Goal: Obtain resource: Download file/media

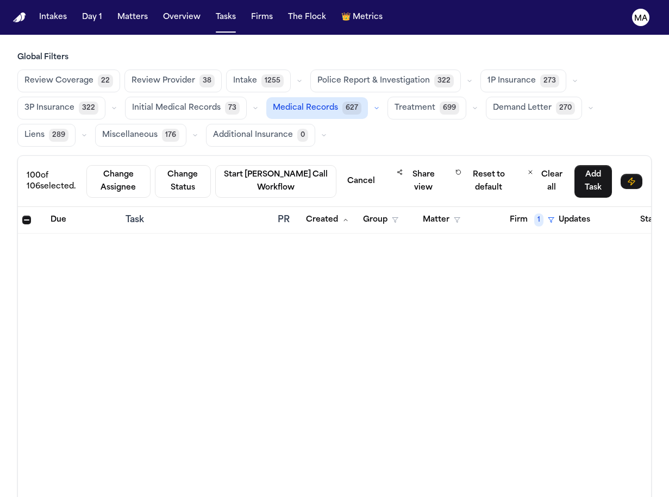
scroll to position [2186, 0]
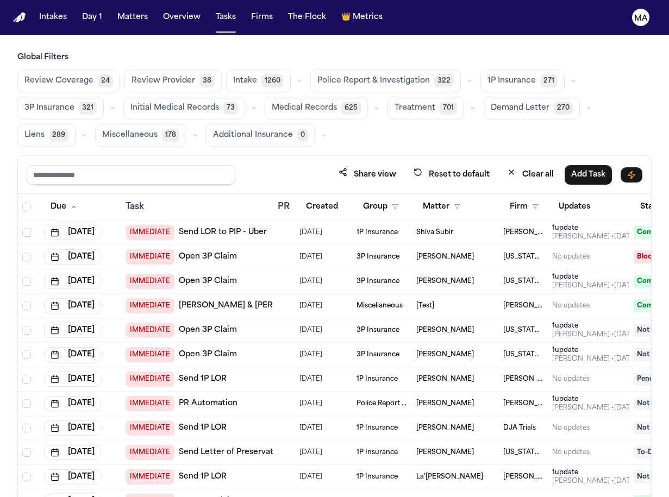
click at [219, 103] on span "Initial Medical Records" at bounding box center [174, 108] width 89 height 11
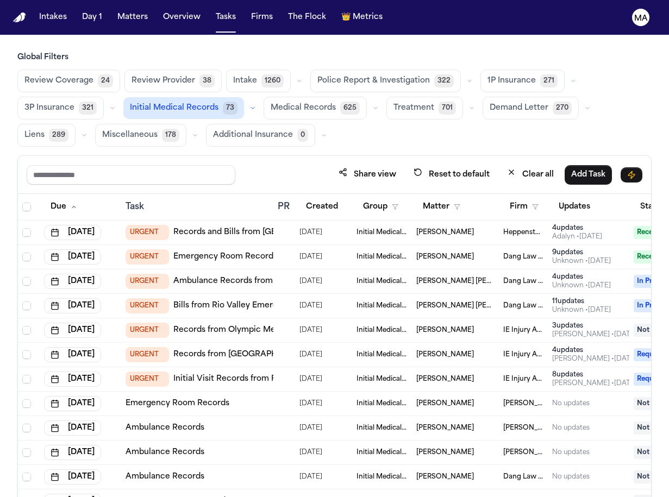
click at [218, 103] on span "Initial Medical Records" at bounding box center [174, 108] width 89 height 11
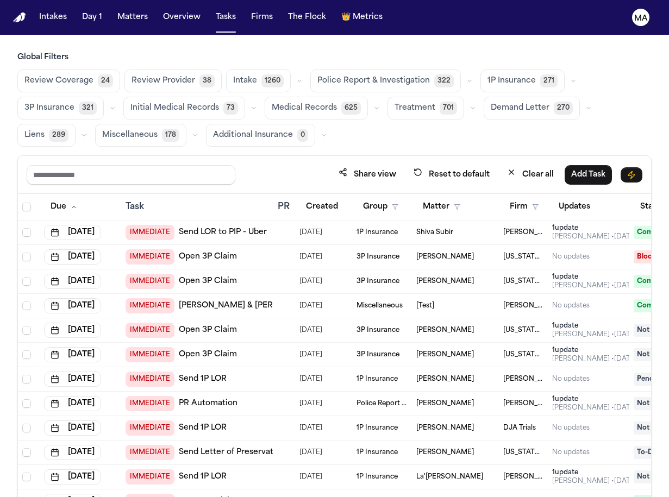
click at [337, 103] on span "Medical Records" at bounding box center [304, 108] width 65 height 11
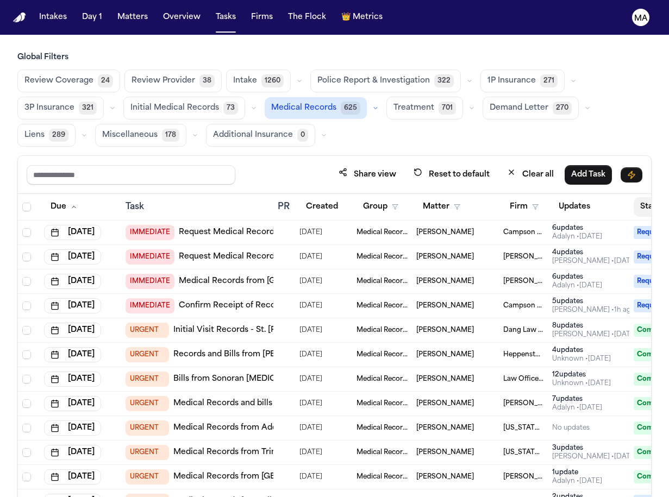
click at [637, 197] on button "Status" at bounding box center [657, 207] width 48 height 20
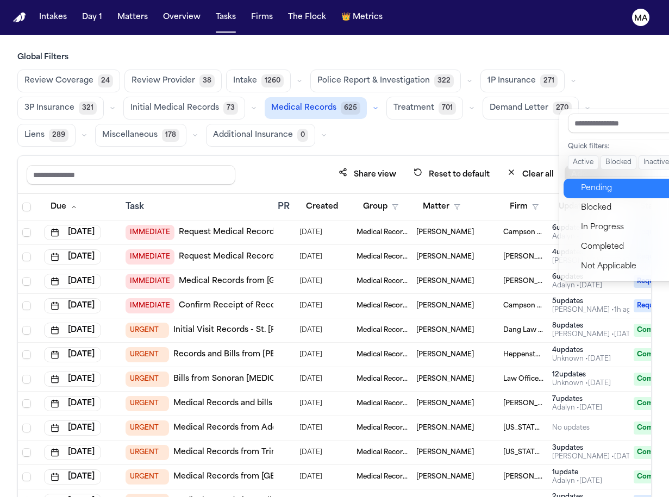
click at [602, 179] on button "Pending" at bounding box center [620, 189] width 115 height 20
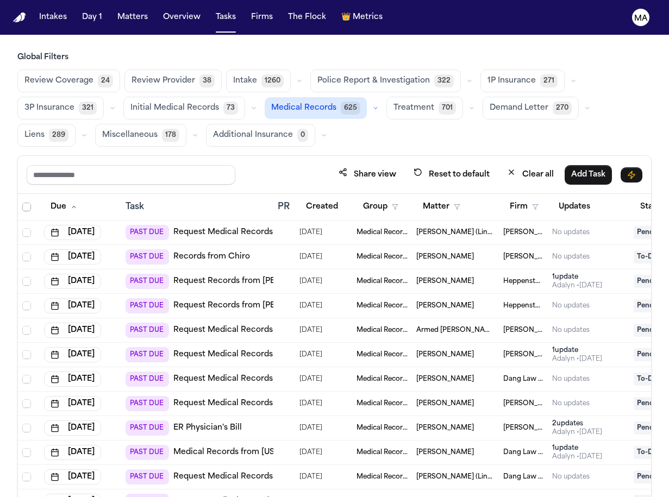
click at [22, 203] on span "Select all" at bounding box center [26, 207] width 9 height 9
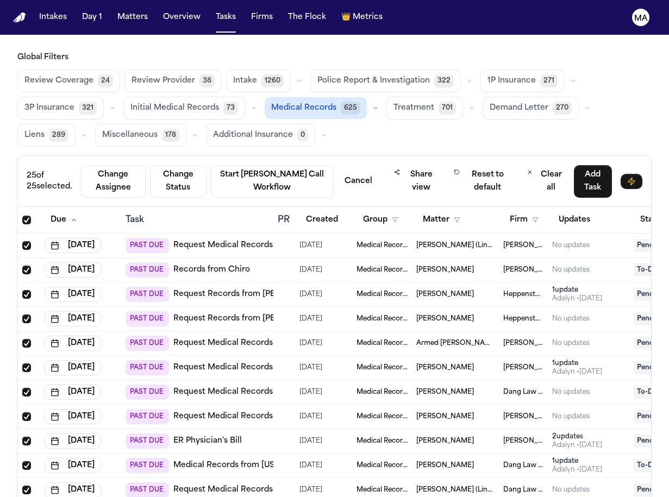
click at [311, 70] on div "Global Filters Review Coverage 24 Review Provider 38 Intake 1260 Police Report …" at bounding box center [334, 318] width 634 height 533
click at [165, 16] on nav "Intakes Day 1 Matters Overview Tasks Firms The Flock 👑 Metrics MA" at bounding box center [334, 17] width 669 height 35
click at [247, 14] on button "Firms" at bounding box center [262, 18] width 30 height 20
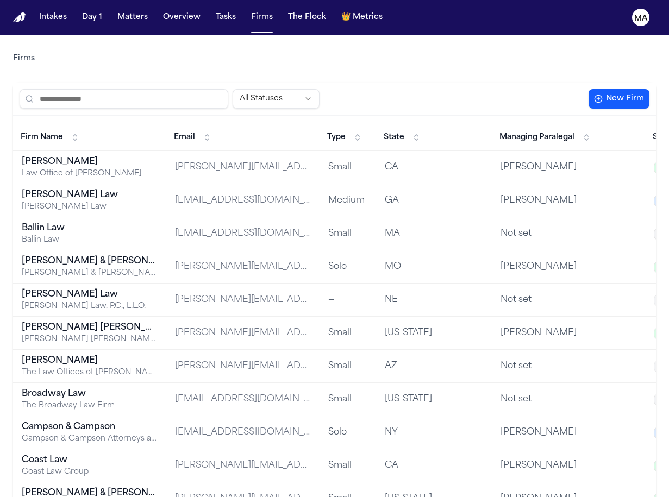
click at [36, 188] on div "[PERSON_NAME] Law" at bounding box center [90, 194] width 136 height 13
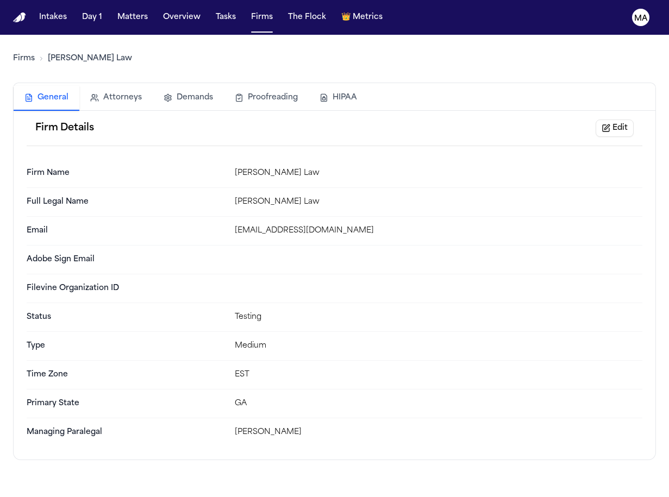
click at [153, 86] on button "Demands" at bounding box center [188, 98] width 71 height 24
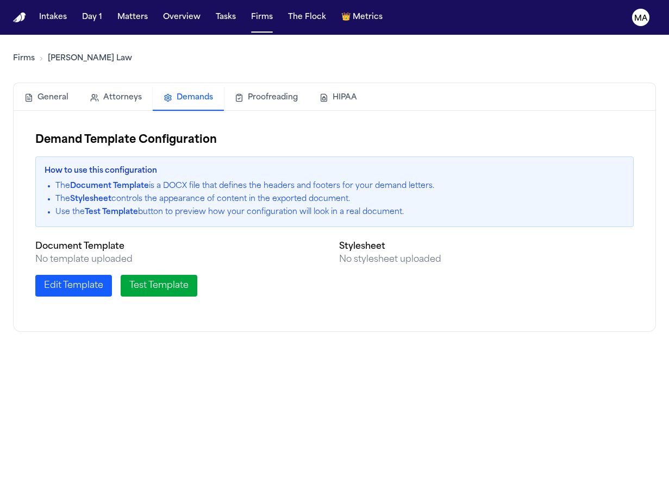
click at [251, 240] on h3 "Document Template" at bounding box center [182, 246] width 295 height 13
click at [256, 255] on main "Firms [PERSON_NAME] Law General Attorneys Demands Proofreading HIPAA Demand Tem…" at bounding box center [334, 266] width 669 height 462
click at [246, 366] on main "Firms [PERSON_NAME] Law General Attorneys Demands Proofreading HIPAA Demand Tem…" at bounding box center [334, 266] width 669 height 462
click at [85, 15] on nav "Intakes Day 1 Matters Overview Tasks Firms The Flock 👑 Metrics MA" at bounding box center [334, 17] width 669 height 35
click at [87, 3] on nav "Intakes Day 1 Matters Overview Tasks Firms The Flock 👑 Metrics MA" at bounding box center [334, 17] width 669 height 35
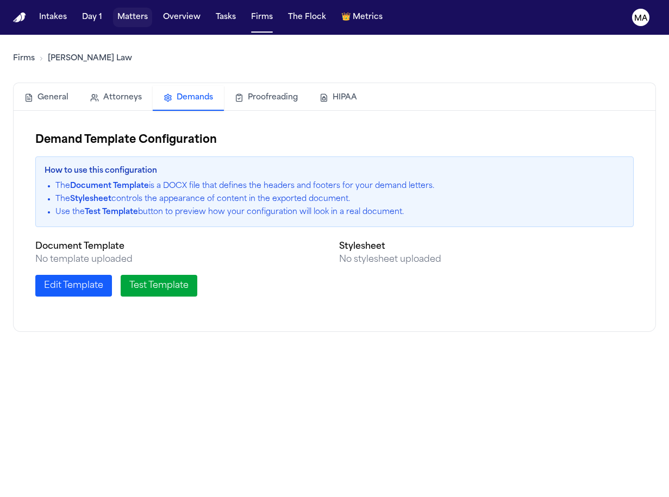
click at [113, 10] on button "Matters" at bounding box center [132, 18] width 39 height 20
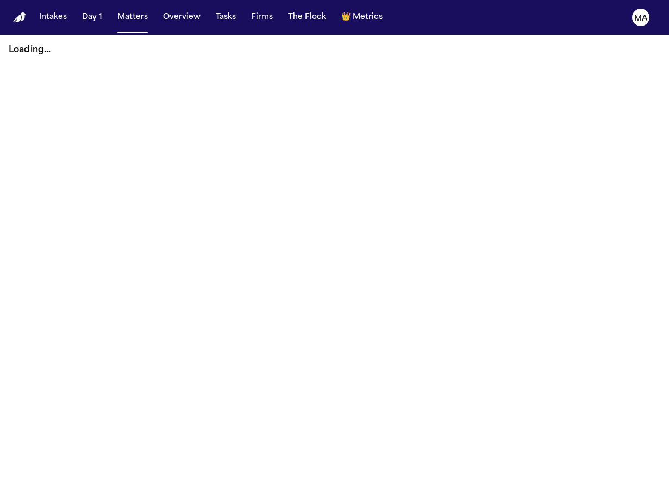
click at [87, 16] on nav "Intakes Day 1 Matters Overview Tasks Firms The Flock 👑 Metrics MA" at bounding box center [334, 17] width 669 height 35
click at [113, 12] on button "Matters" at bounding box center [132, 18] width 39 height 20
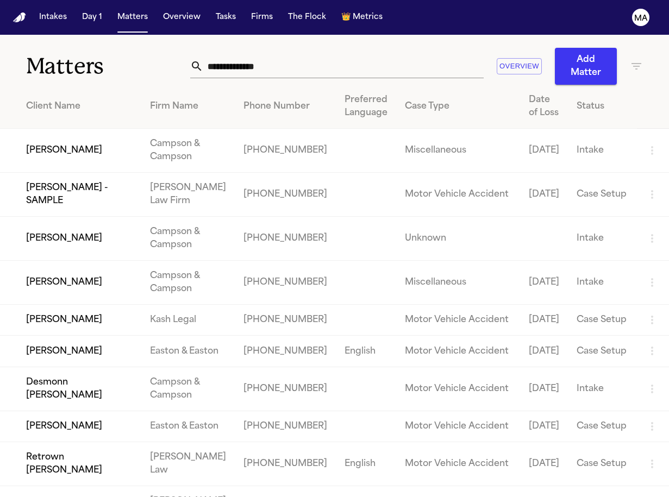
click at [407, 54] on input "text" at bounding box center [343, 66] width 280 height 24
type input "*"
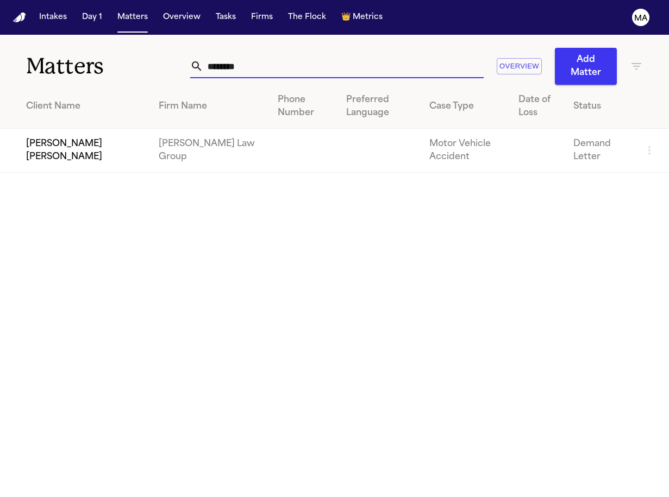
type input "********"
click at [62, 129] on td "[PERSON_NAME] [PERSON_NAME]" at bounding box center [75, 151] width 150 height 44
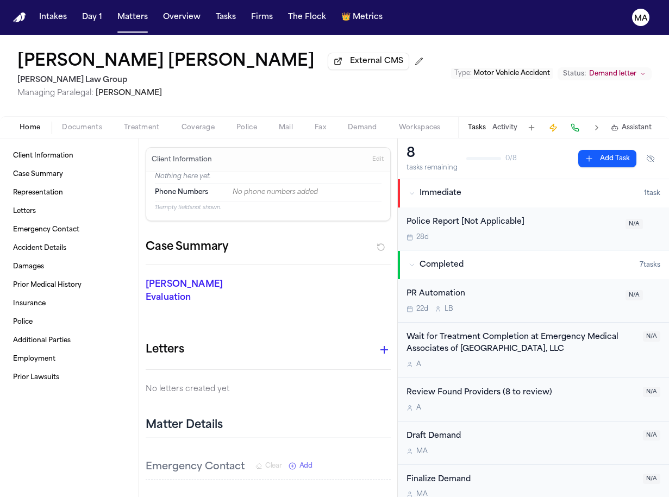
click at [238, 65] on div "[PERSON_NAME] [PERSON_NAME] External CMS [PERSON_NAME] Law Group Managing Paral…" at bounding box center [334, 75] width 669 height 81
click at [348, 123] on span "Demand" at bounding box center [362, 127] width 29 height 9
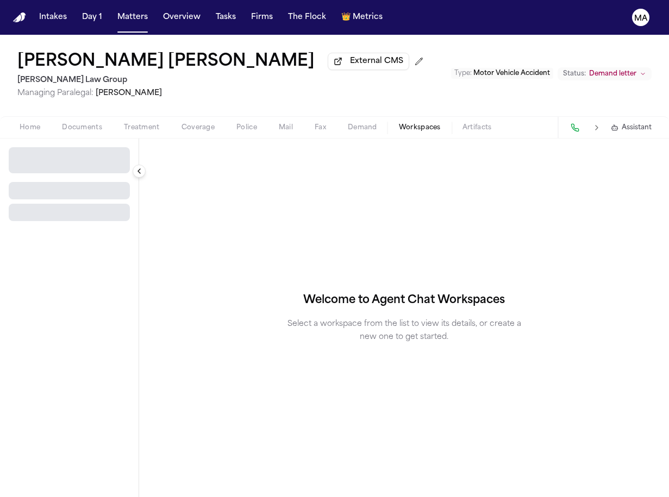
click at [392, 133] on span "button" at bounding box center [419, 133] width 55 height 1
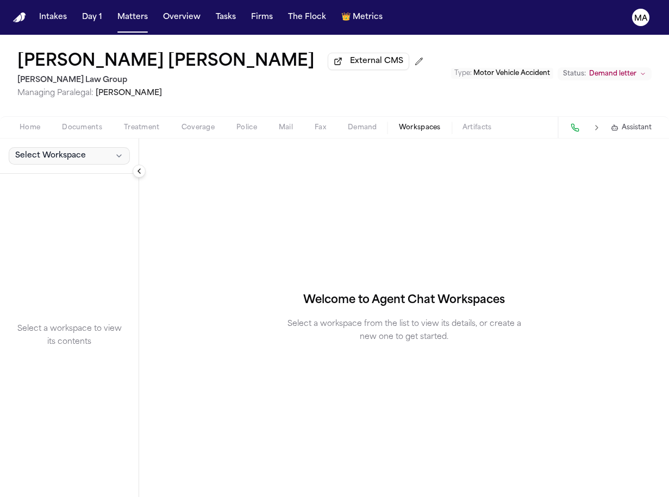
click at [64, 147] on button "Select Workspace" at bounding box center [69, 155] width 121 height 17
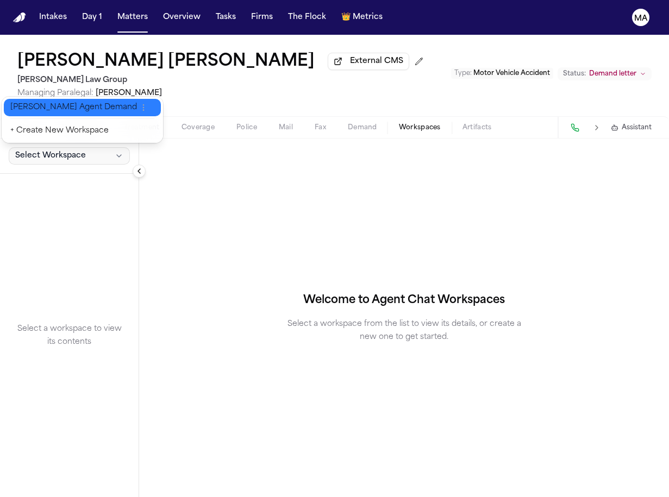
click at [58, 102] on span "[PERSON_NAME] Agent Demand" at bounding box center [73, 107] width 127 height 11
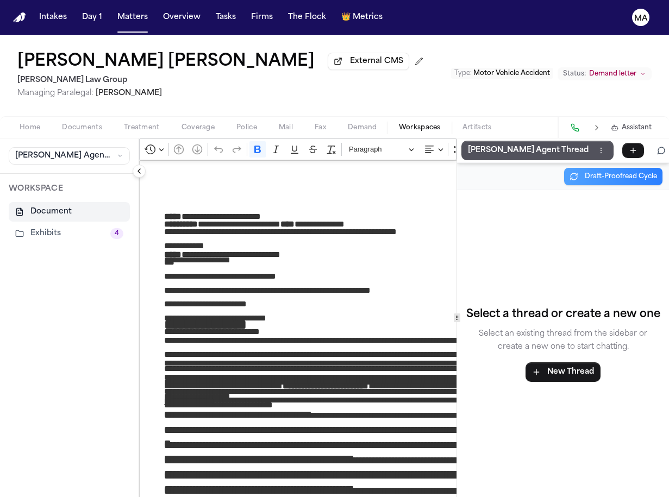
click at [29, 224] on button "Exhibits 4" at bounding box center [69, 234] width 121 height 20
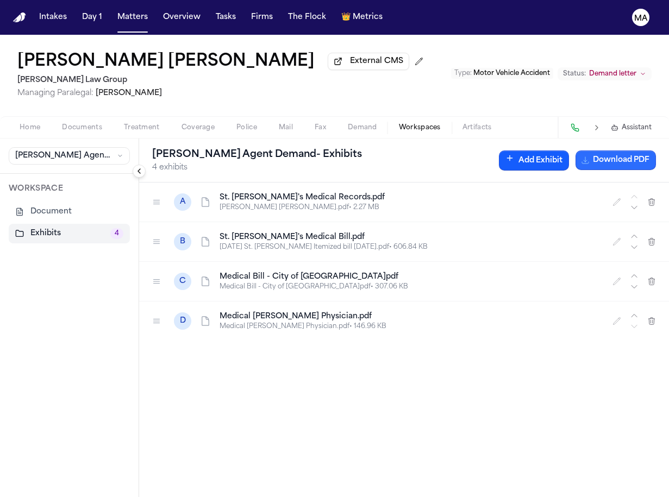
click at [626, 150] on button "Download PDF" at bounding box center [615, 160] width 80 height 20
